Goal: Task Accomplishment & Management: Complete application form

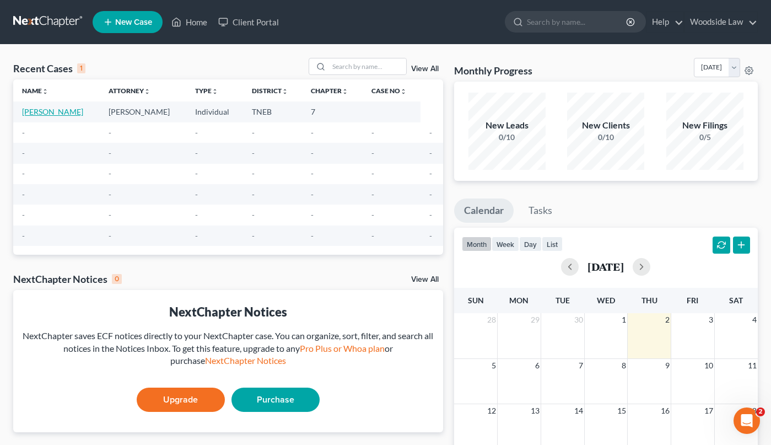
click at [56, 113] on link "[PERSON_NAME]" at bounding box center [52, 111] width 61 height 9
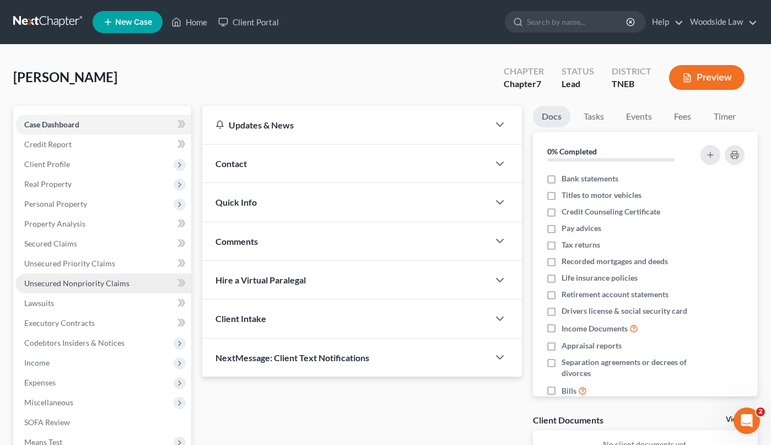
click at [89, 275] on link "Unsecured Nonpriority Claims" at bounding box center [103, 283] width 176 height 20
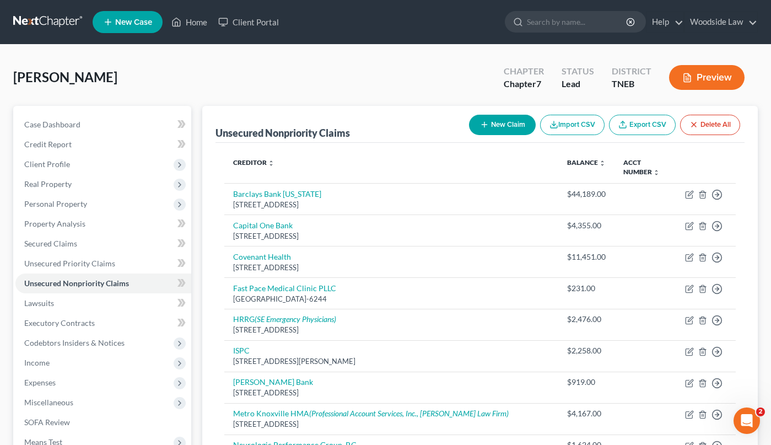
click at [499, 129] on button "New Claim" at bounding box center [502, 125] width 67 height 20
select select "0"
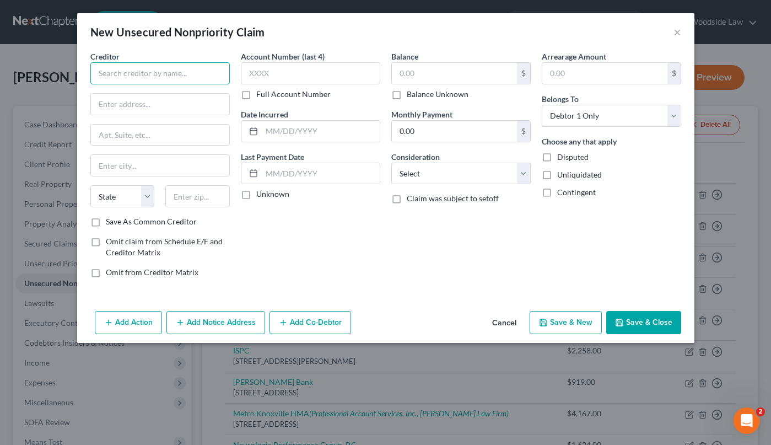
click at [174, 71] on input "text" at bounding box center [159, 73] width 139 height 22
type input "[MEDICAL_DATA] Imaging Associates of [GEOGRAPHIC_DATA]"
type input "PO Box 879"
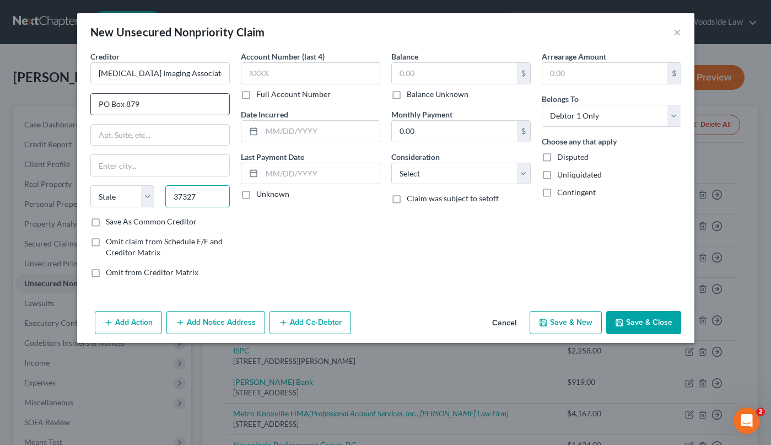
type input "37327"
type input "Dunlap"
select select "44"
click at [312, 127] on input "text" at bounding box center [321, 131] width 118 height 21
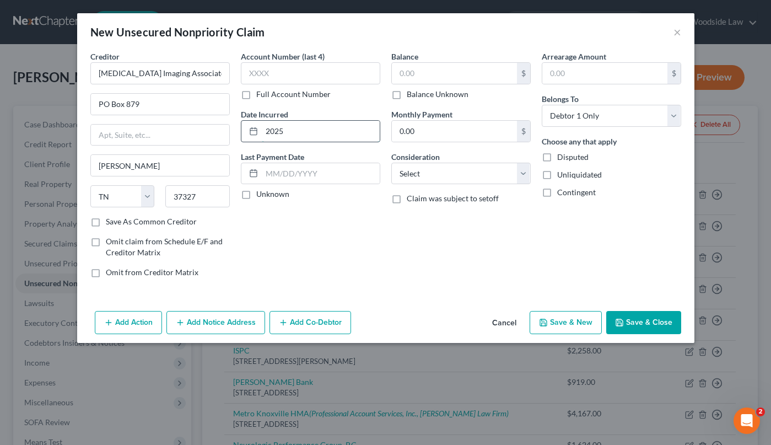
type input "2025"
click at [461, 76] on input "text" at bounding box center [454, 73] width 125 height 21
type input "625"
click at [528, 175] on select "Select Cable / Satellite Services Collection Agency Credit Card Debt Debt Couns…" at bounding box center [460, 174] width 139 height 22
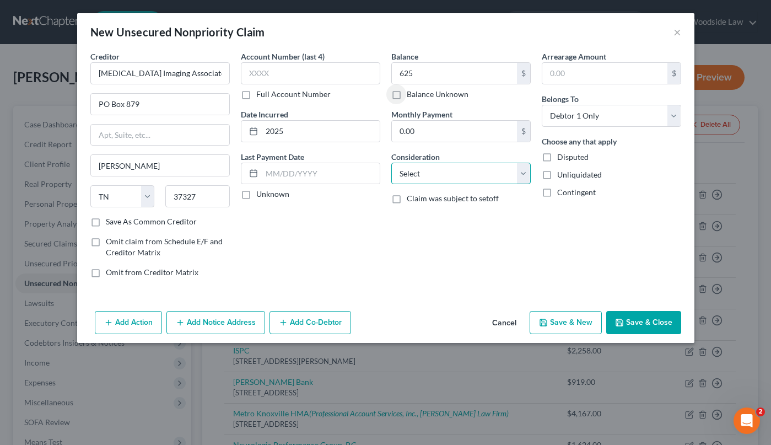
drag, startPoint x: 528, startPoint y: 175, endPoint x: 191, endPoint y: 361, distance: 385.2
click at [528, 175] on select "Select Cable / Satellite Services Collection Agency Credit Card Debt Debt Couns…" at bounding box center [460, 174] width 139 height 22
select select "9"
click at [391, 163] on select "Select Cable / Satellite Services Collection Agency Credit Card Debt Debt Couns…" at bounding box center [460, 174] width 139 height 22
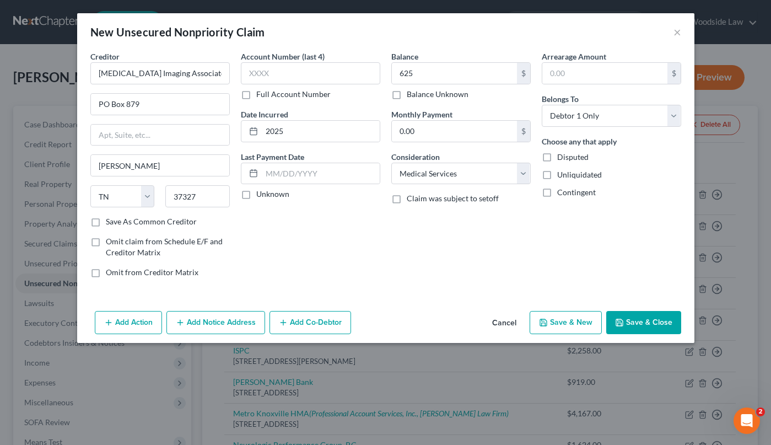
click at [662, 327] on button "Save & Close" at bounding box center [643, 322] width 75 height 23
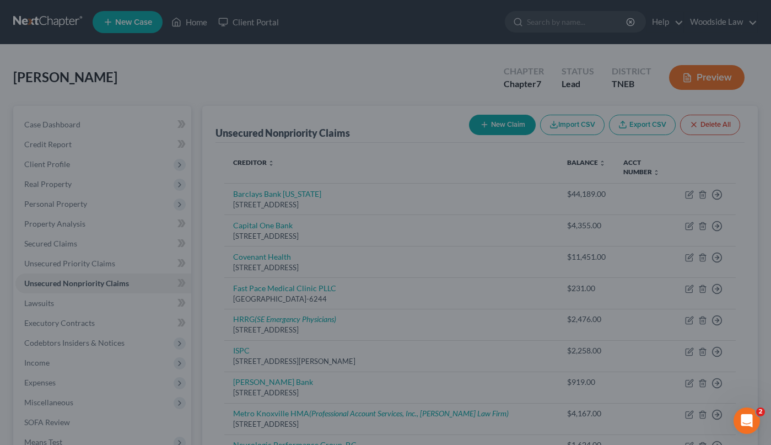
click at [642, 313] on button "Save & Close" at bounding box center [609, 304] width 65 height 20
click at [662, 327] on div "New Unsecured Nonpriority Claim × Creditor * Radiology Imaging Associates of Oa…" at bounding box center [385, 222] width 771 height 445
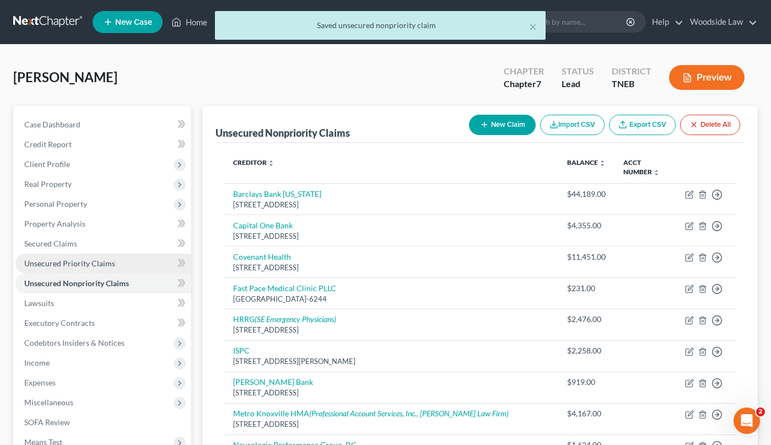
click at [81, 266] on span "Unsecured Priority Claims" at bounding box center [69, 262] width 91 height 9
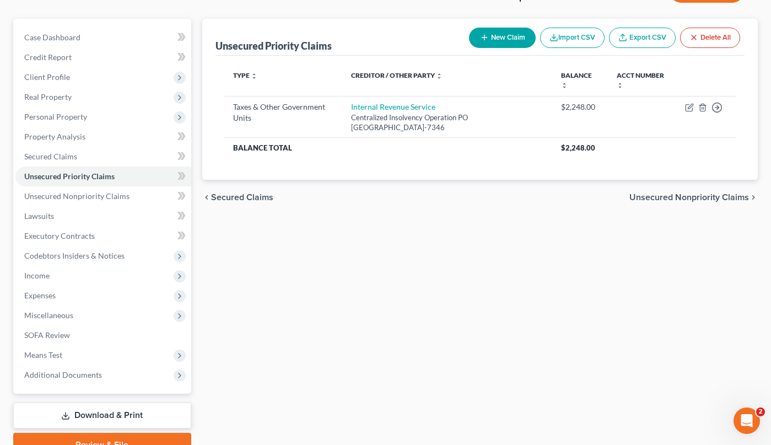
scroll to position [88, 0]
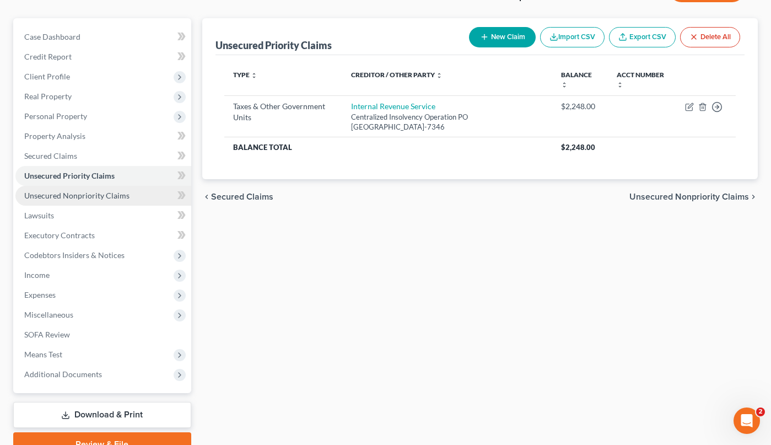
click at [119, 196] on span "Unsecured Nonpriority Claims" at bounding box center [76, 195] width 105 height 9
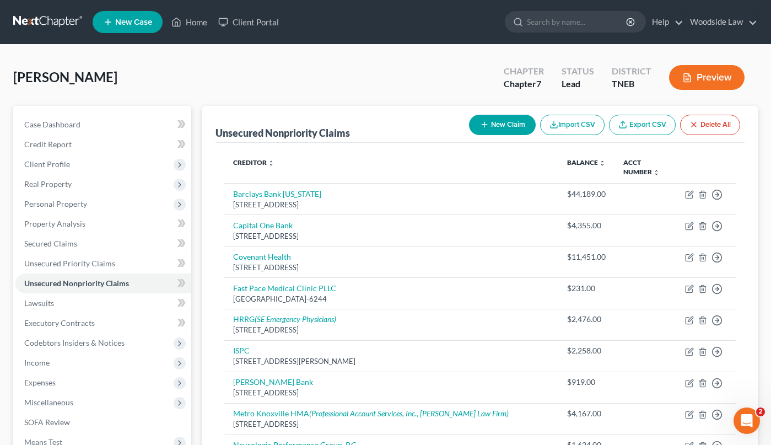
click at [487, 132] on button "New Claim" at bounding box center [502, 125] width 67 height 20
select select "0"
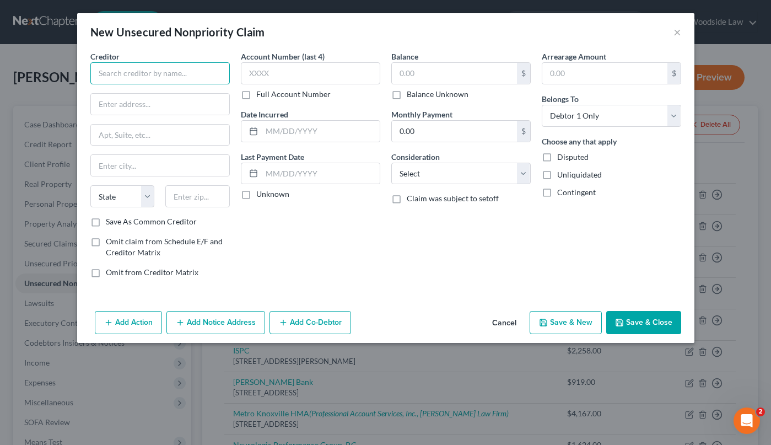
click at [204, 62] on input "text" at bounding box center [159, 73] width 139 height 22
type input "Summit Medical Group, PLLC"
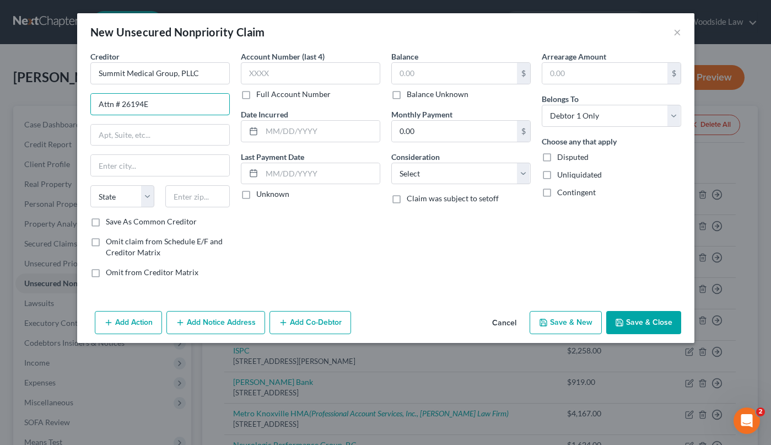
type input "Attn # 26194E"
click at [132, 131] on input "text" at bounding box center [160, 135] width 138 height 21
type input "PO Box 14"
click at [207, 74] on input "Summit Medical Group, PLLC" at bounding box center [159, 73] width 139 height 22
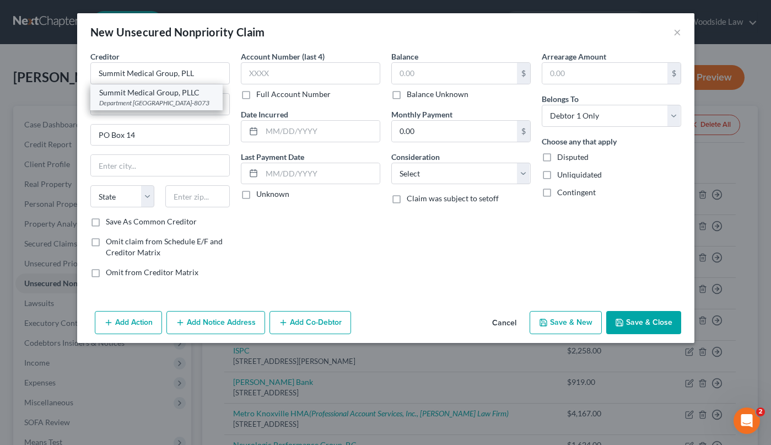
click at [182, 96] on div "Summit Medical Group, PLLC" at bounding box center [156, 92] width 115 height 11
type input "Summit Medical Group, PLLC"
type input "Department 888073"
type input "[GEOGRAPHIC_DATA]"
select select "44"
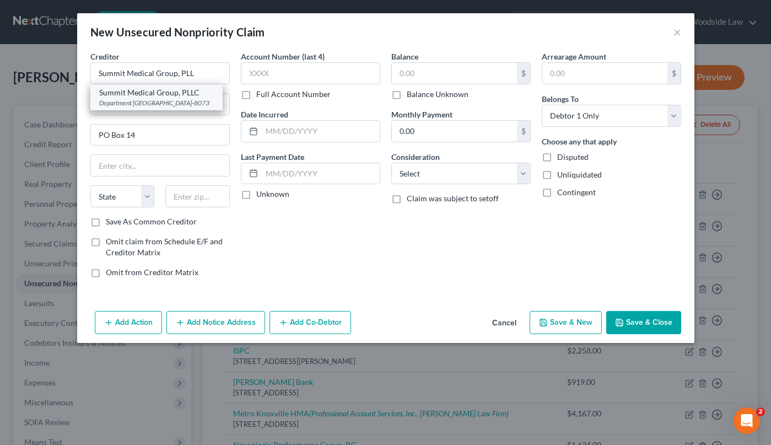
type input "37995-8073"
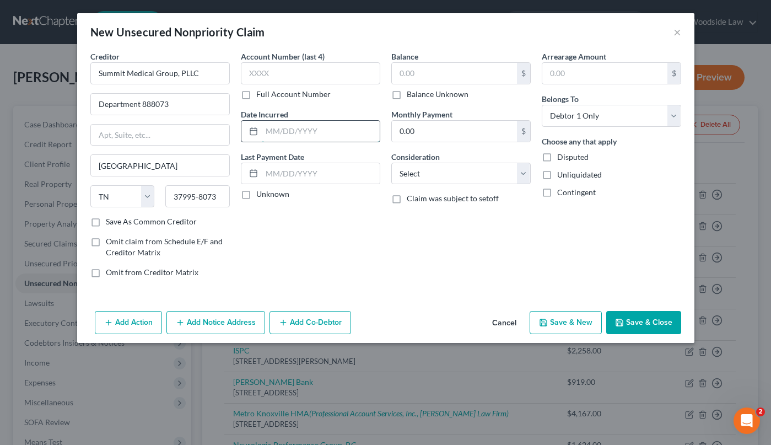
click at [317, 130] on input "text" at bounding box center [321, 131] width 118 height 21
type input "2025"
click at [444, 76] on input "text" at bounding box center [454, 73] width 125 height 21
type input "121"
click at [501, 178] on select "Select Cable / Satellite Services Collection Agency Credit Card Debt Debt Couns…" at bounding box center [460, 174] width 139 height 22
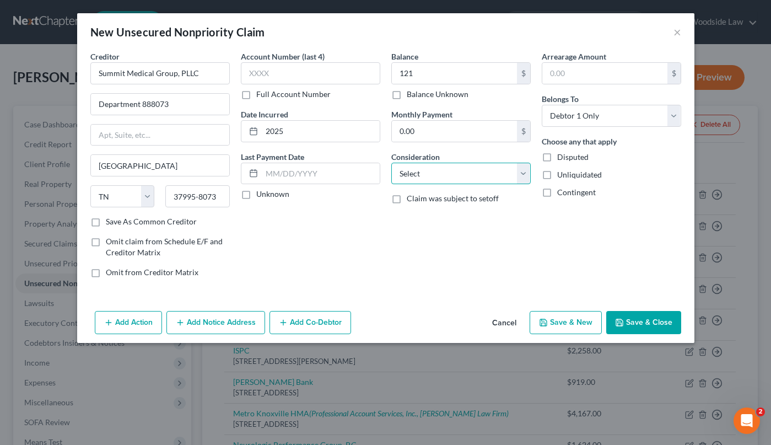
click at [462, 175] on select "Select Cable / Satellite Services Collection Agency Credit Card Debt Debt Couns…" at bounding box center [460, 174] width 139 height 22
click at [391, 163] on select "Select Cable / Satellite Services Collection Agency Credit Card Debt Debt Couns…" at bounding box center [460, 174] width 139 height 22
click at [442, 181] on select "Select Cable / Satellite Services Collection Agency Credit Card Debt Debt Couns…" at bounding box center [460, 174] width 139 height 22
select select "9"
click at [391, 163] on select "Select Cable / Satellite Services Collection Agency Credit Card Debt Debt Couns…" at bounding box center [460, 174] width 139 height 22
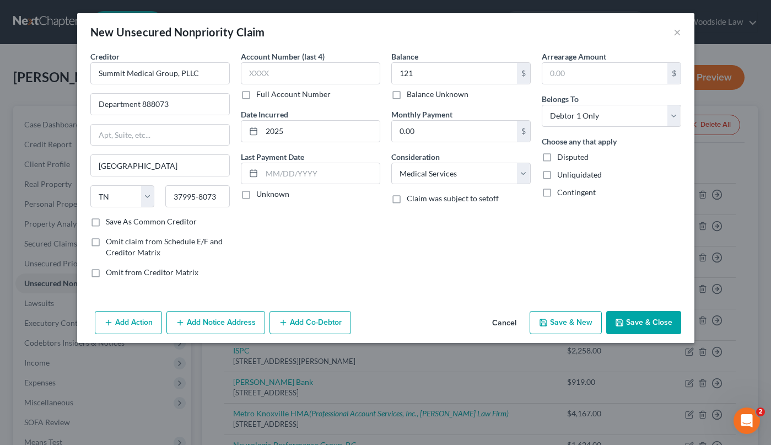
click at [565, 326] on button "Save & New" at bounding box center [565, 322] width 72 height 23
select select "0"
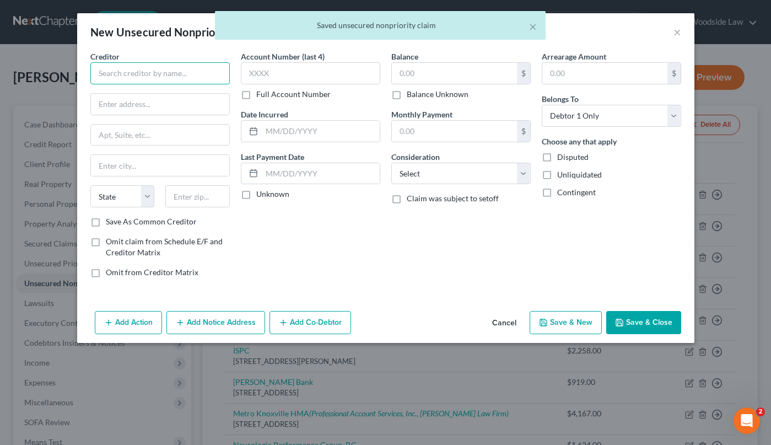
click at [202, 73] on input "text" at bounding box center [159, 73] width 139 height 22
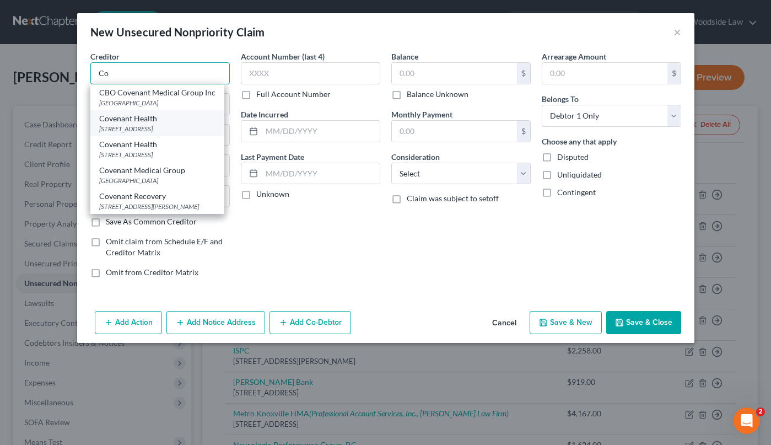
type input "C"
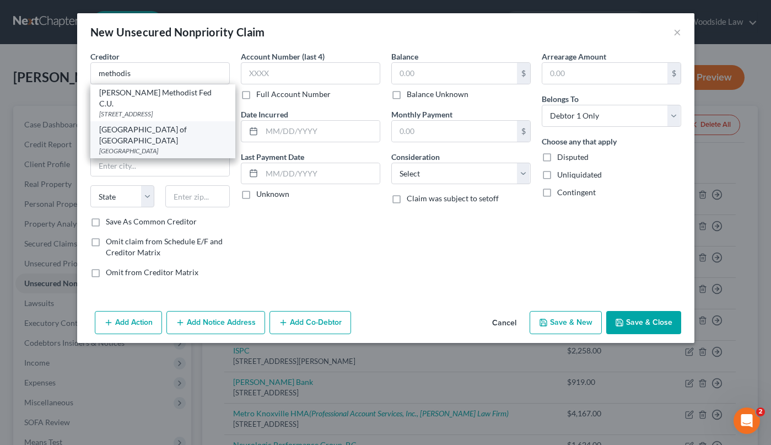
click at [193, 131] on div "[GEOGRAPHIC_DATA] of [GEOGRAPHIC_DATA]" at bounding box center [162, 135] width 127 height 22
type input "[GEOGRAPHIC_DATA] of [GEOGRAPHIC_DATA]"
type input "PO Box 51328"
type input "[GEOGRAPHIC_DATA]"
select select "44"
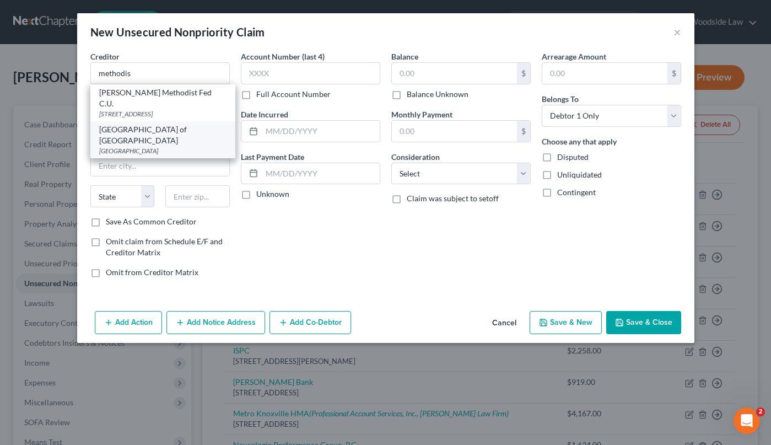
type input "37950"
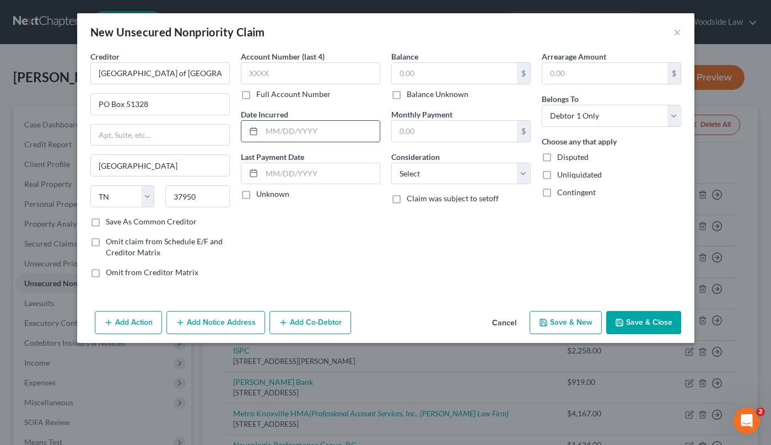
click at [316, 132] on input "text" at bounding box center [321, 131] width 118 height 21
type input "2025"
click at [447, 72] on input "text" at bounding box center [454, 73] width 125 height 21
type input "11,451"
click at [490, 177] on select "Select Cable / Satellite Services Collection Agency Credit Card Debt Debt Couns…" at bounding box center [460, 174] width 139 height 22
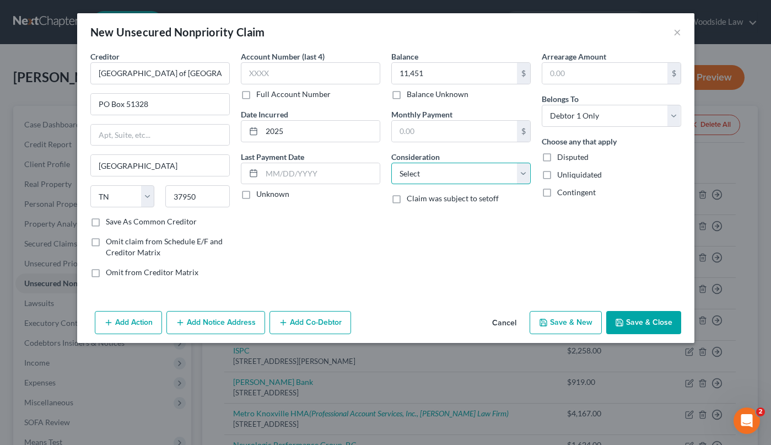
select select "9"
click at [391, 163] on select "Select Cable / Satellite Services Collection Agency Credit Card Debt Debt Couns…" at bounding box center [460, 174] width 139 height 22
click at [639, 324] on button "Save & Close" at bounding box center [643, 322] width 75 height 23
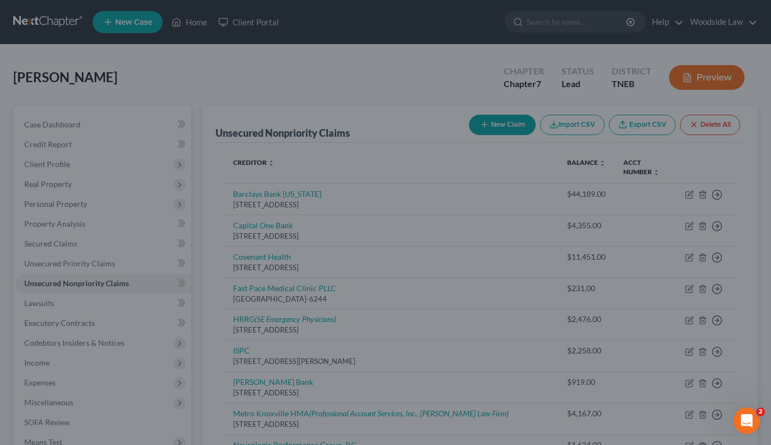
type input "11,451.00"
type input "0.00"
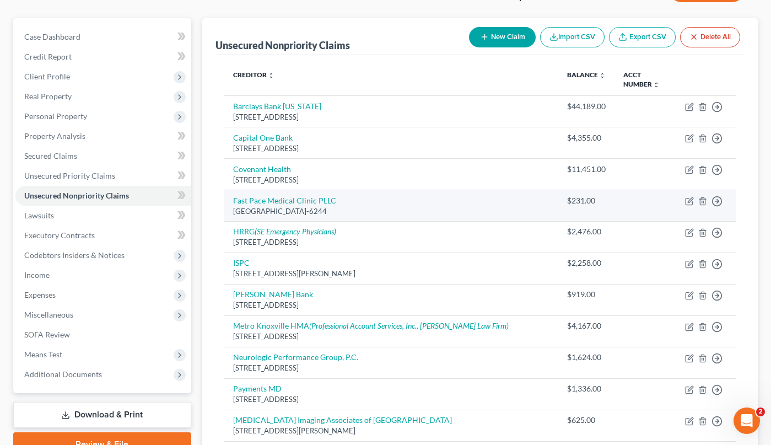
scroll to position [91, 0]
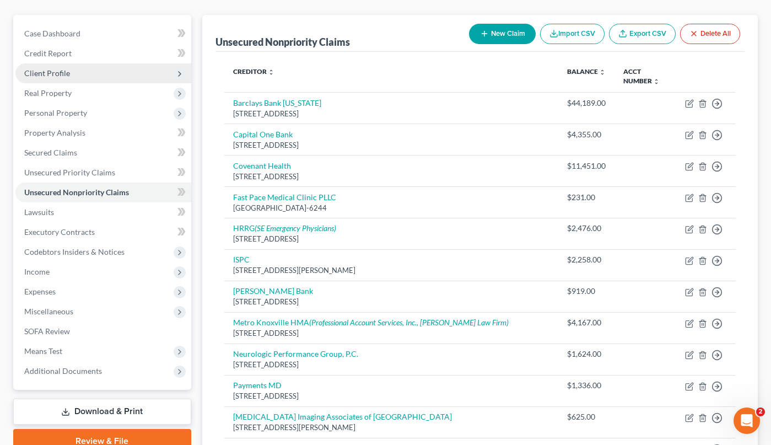
click at [60, 70] on span "Client Profile" at bounding box center [47, 72] width 46 height 9
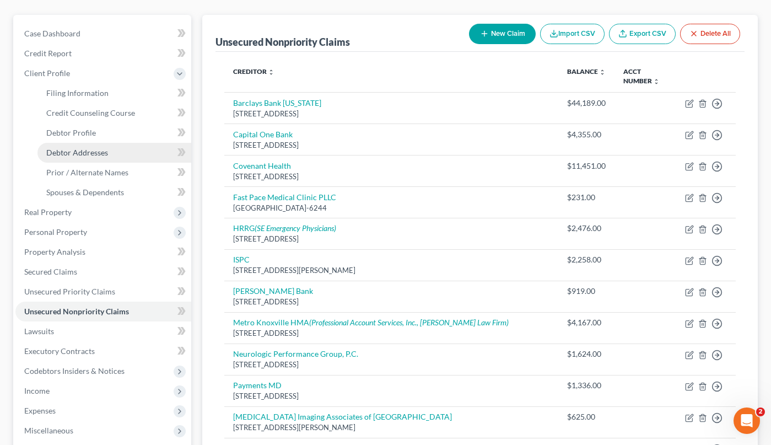
click at [81, 149] on span "Debtor Addresses" at bounding box center [77, 152] width 62 height 9
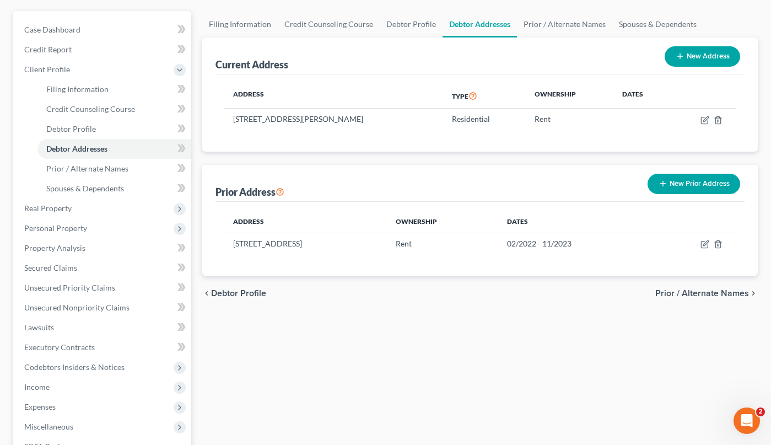
scroll to position [100, 0]
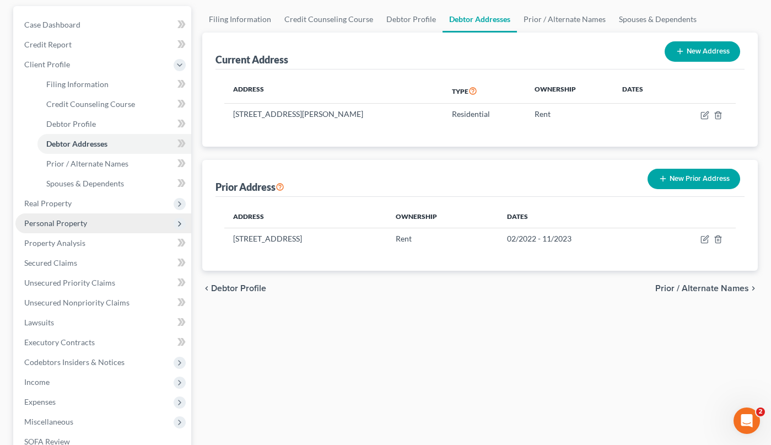
click at [51, 219] on span "Personal Property" at bounding box center [55, 222] width 63 height 9
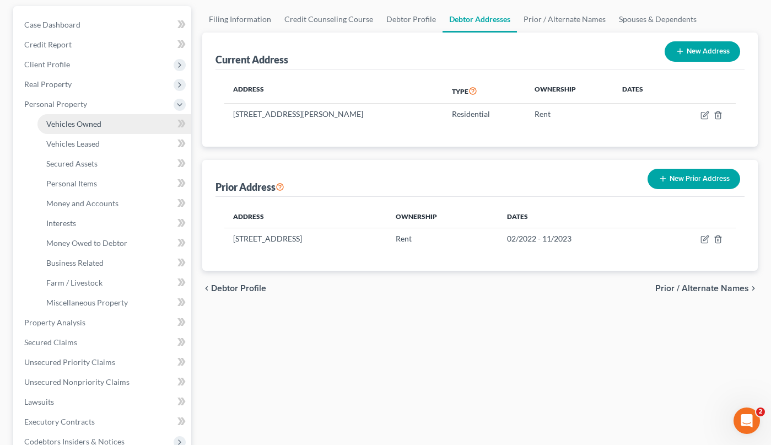
click at [83, 123] on span "Vehicles Owned" at bounding box center [73, 123] width 55 height 9
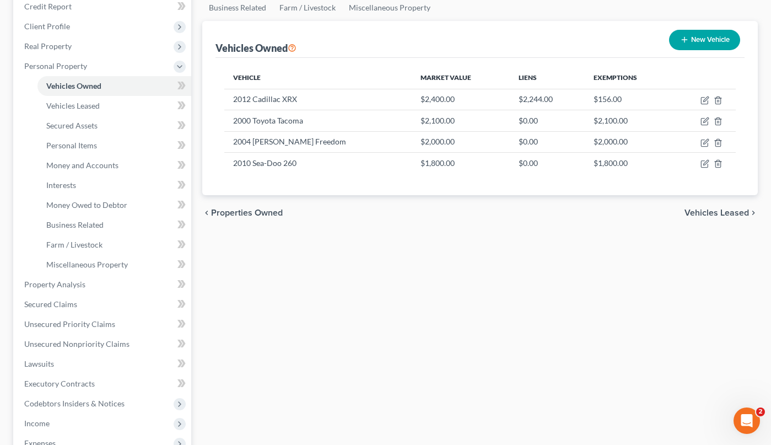
scroll to position [135, 0]
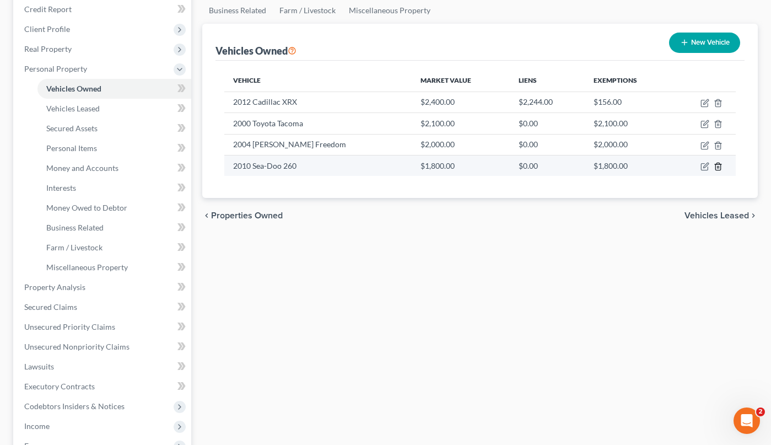
click at [721, 167] on icon "button" at bounding box center [717, 166] width 9 height 9
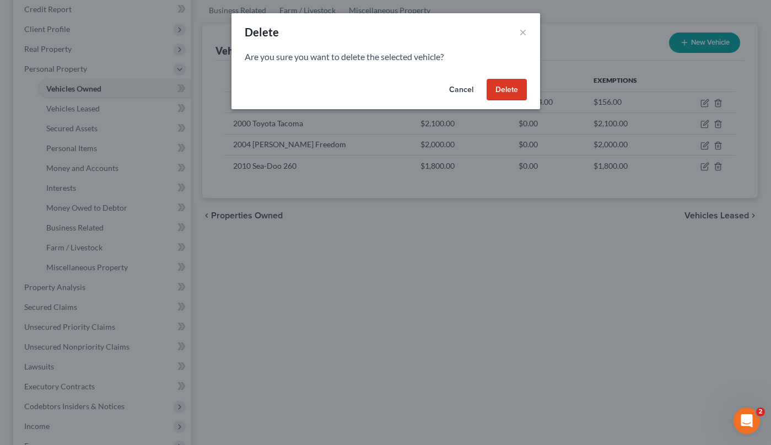
click at [516, 93] on button "Delete" at bounding box center [506, 90] width 40 height 22
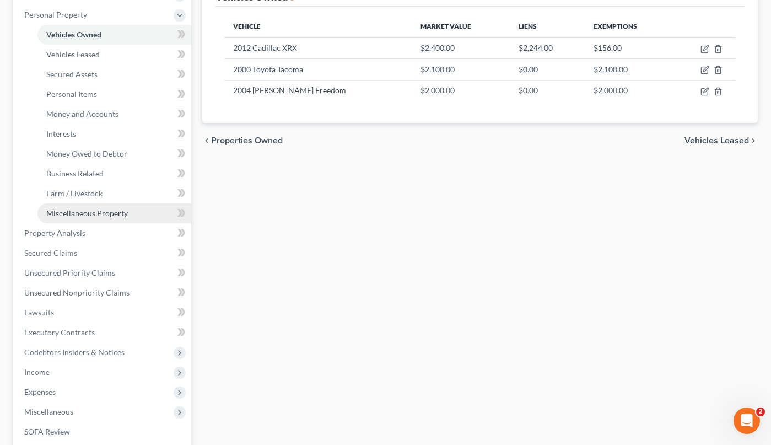
scroll to position [205, 0]
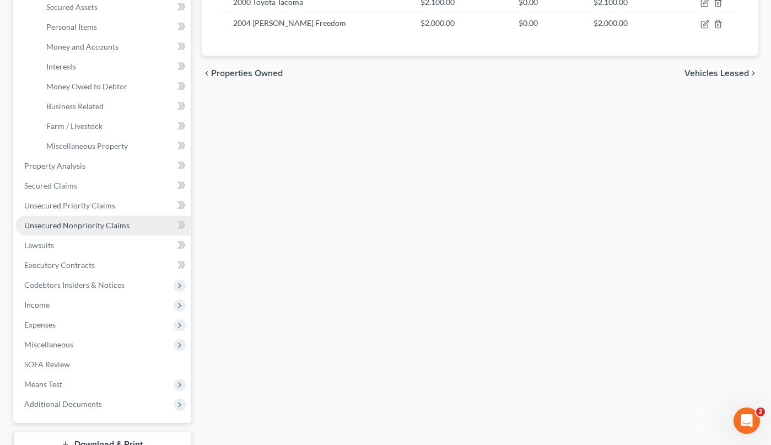
click at [99, 223] on span "Unsecured Nonpriority Claims" at bounding box center [76, 224] width 105 height 9
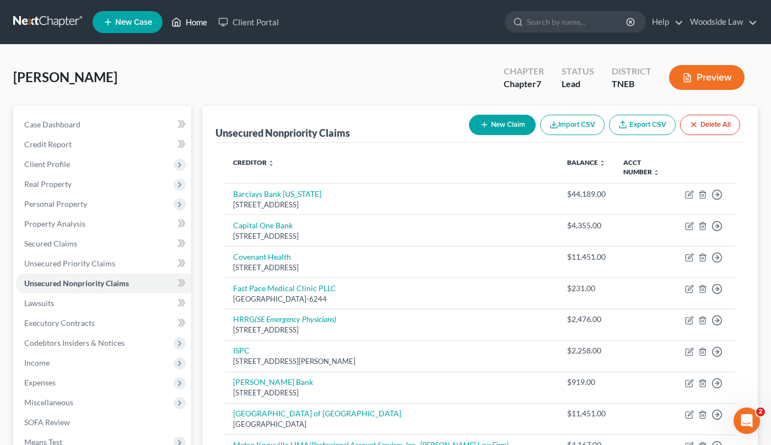
click at [187, 28] on link "Home" at bounding box center [189, 22] width 47 height 20
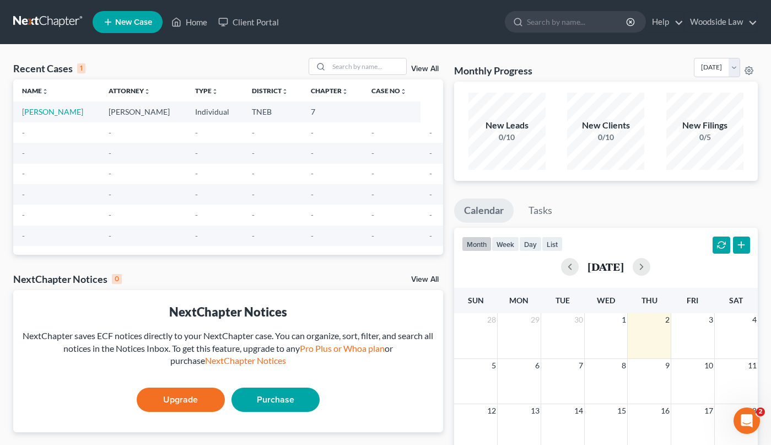
click at [210, 51] on div "Recent Cases 1 View All Name unfold_more expand_more expand_less Attorney unfol…" at bounding box center [385, 331] width 771 height 572
